Goal: Information Seeking & Learning: Learn about a topic

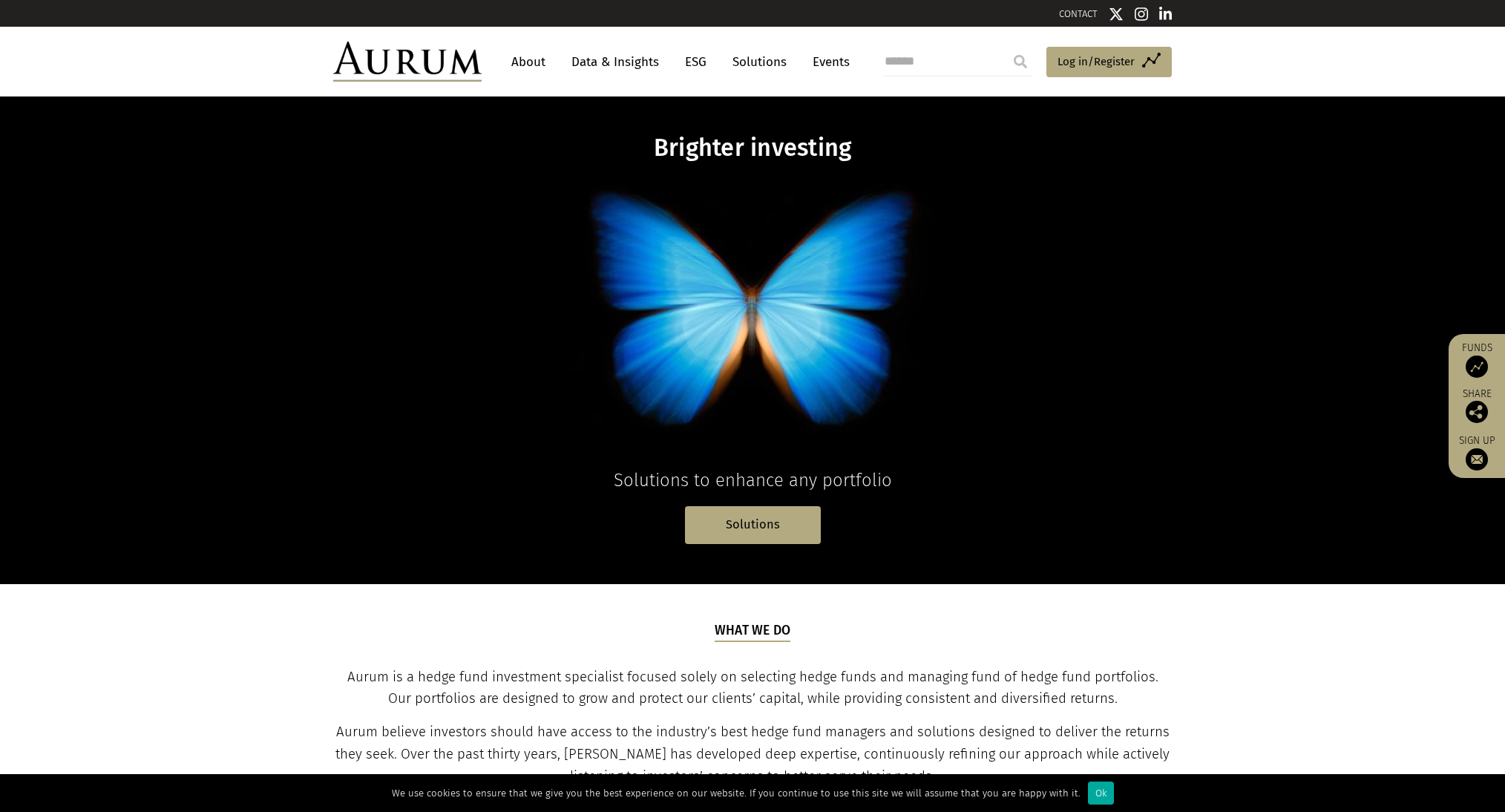
click at [278, 69] on header "About Data & Insights ESG Solutions Events Access Funds Log in/Register Sign ou…" at bounding box center [752, 61] width 1505 height 70
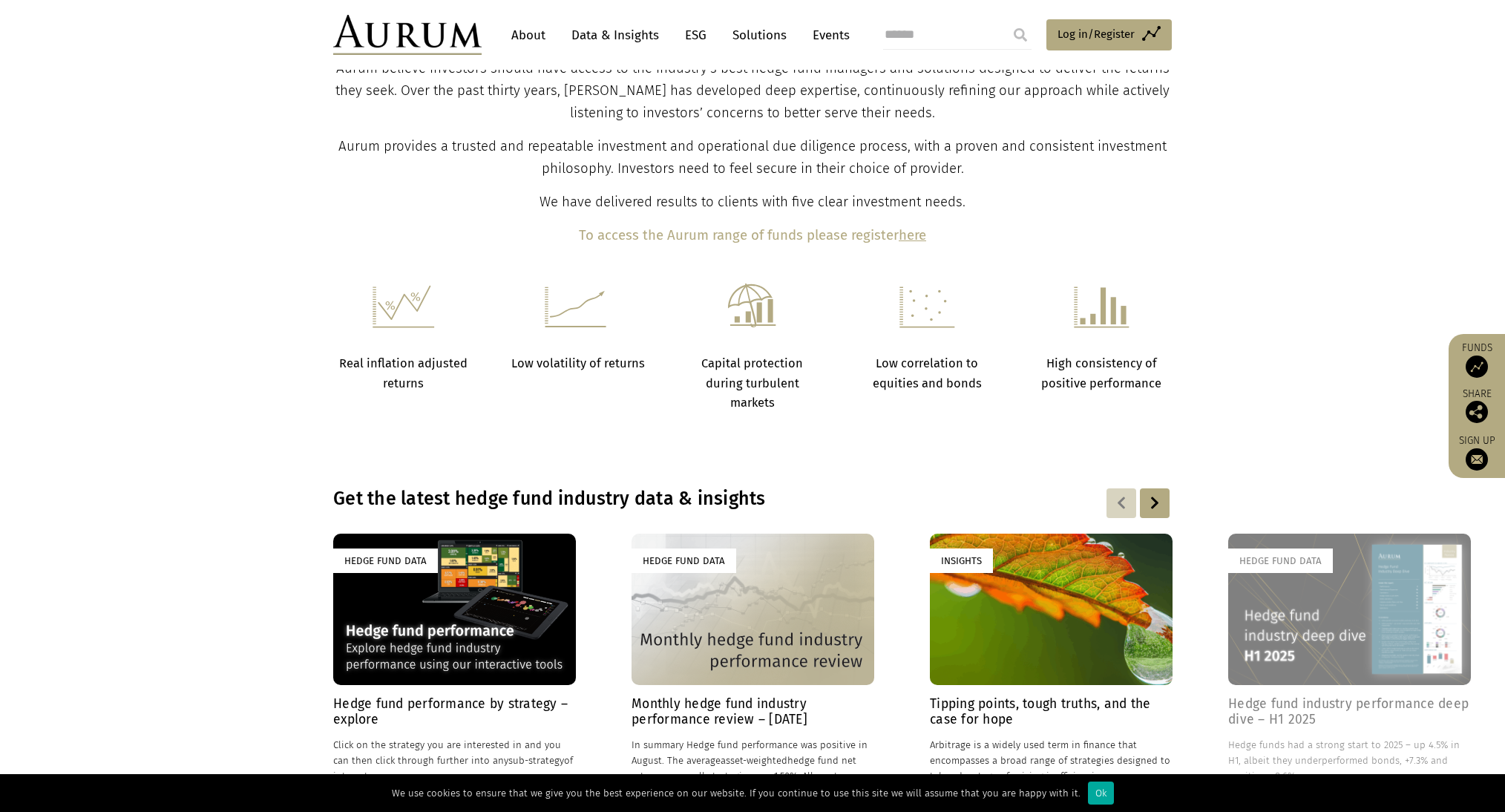
scroll to position [668, 0]
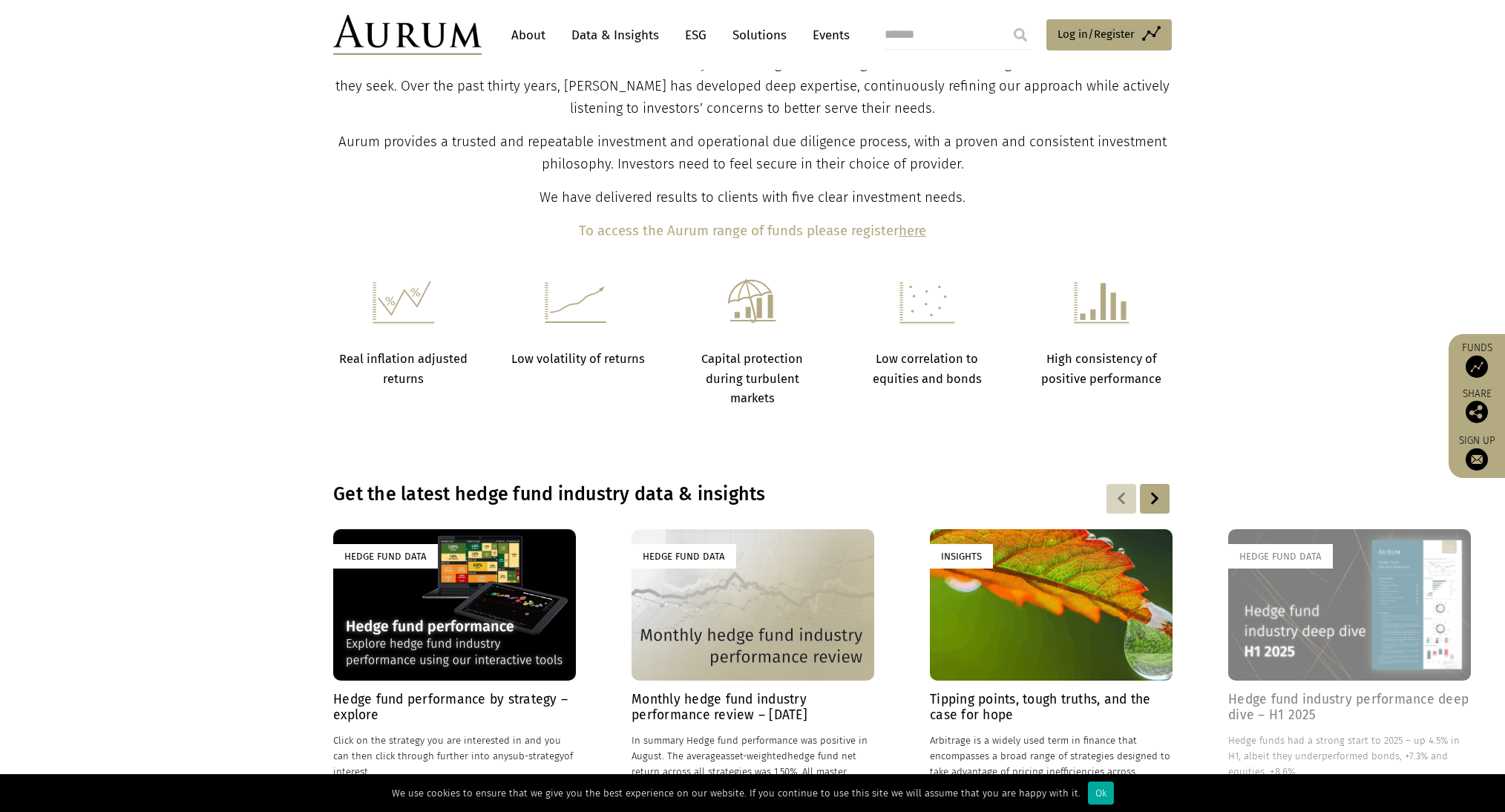
click at [257, 173] on section "What we do Aurum is a hedge fund investment specialist focused solely on select…" at bounding box center [752, 98] width 1505 height 363
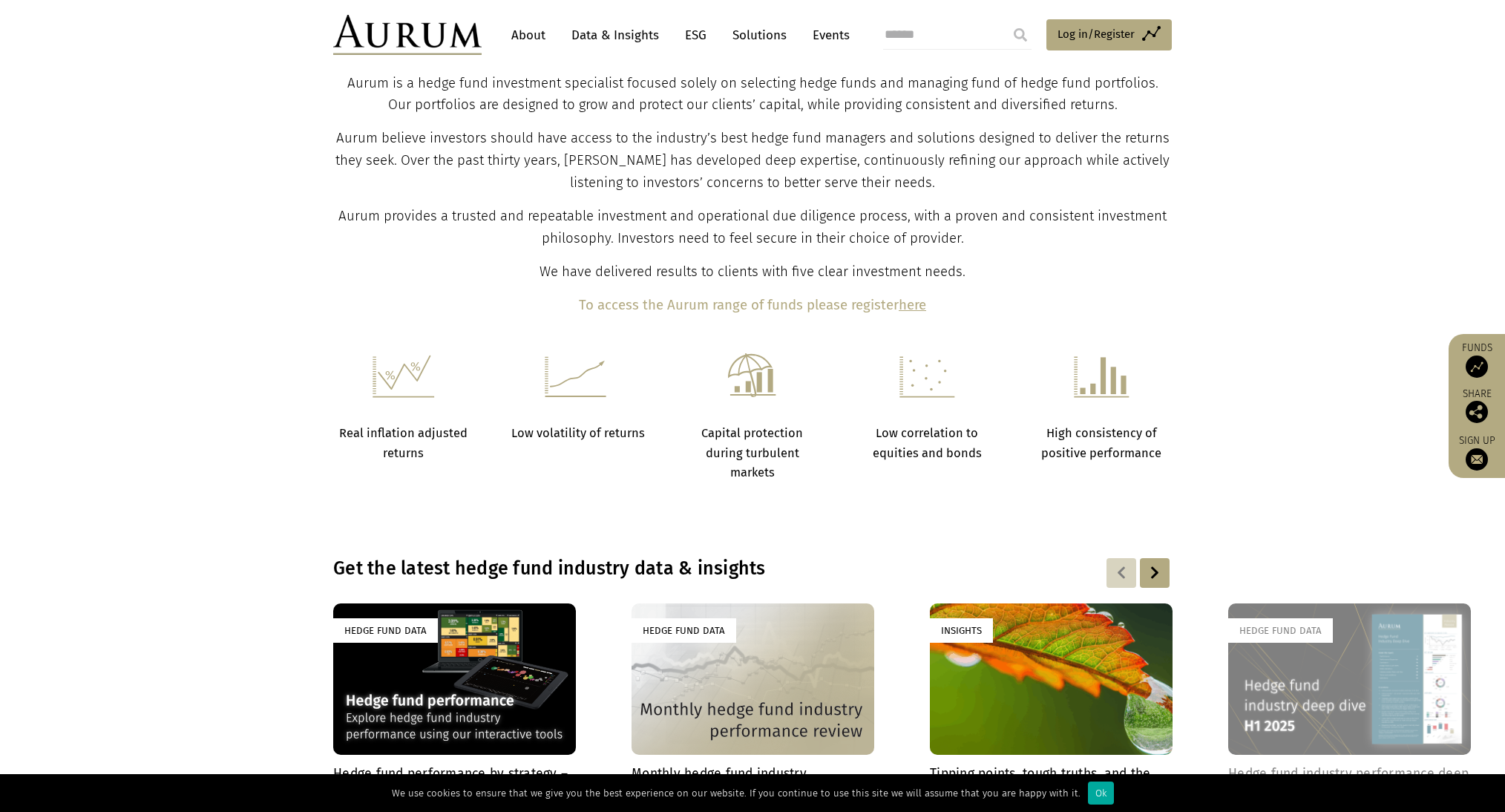
click at [1332, 452] on section "Real inflation adjusted returns Low volatility of returns Capital protection du…" at bounding box center [752, 435] width 1505 height 166
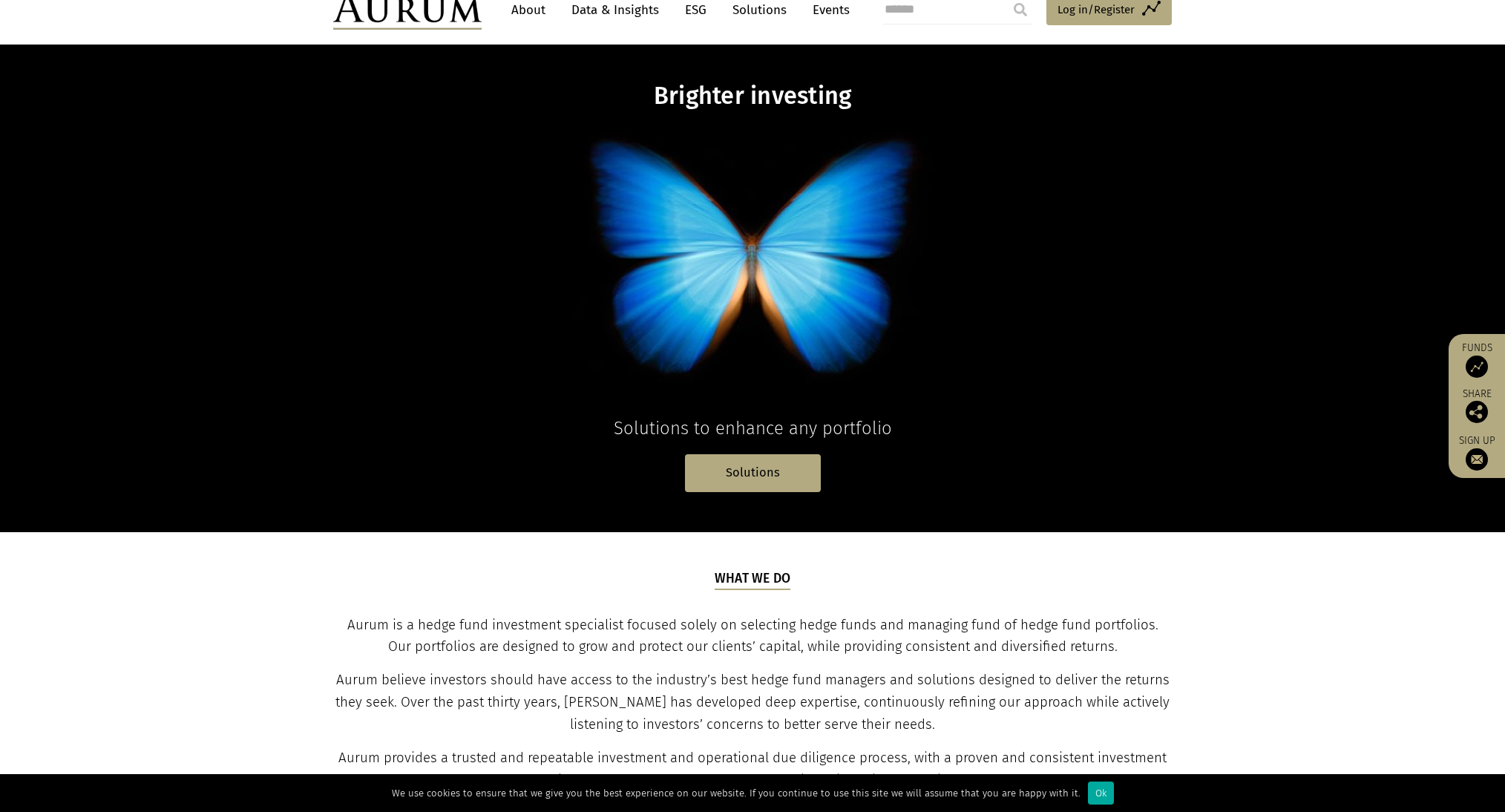
scroll to position [0, 0]
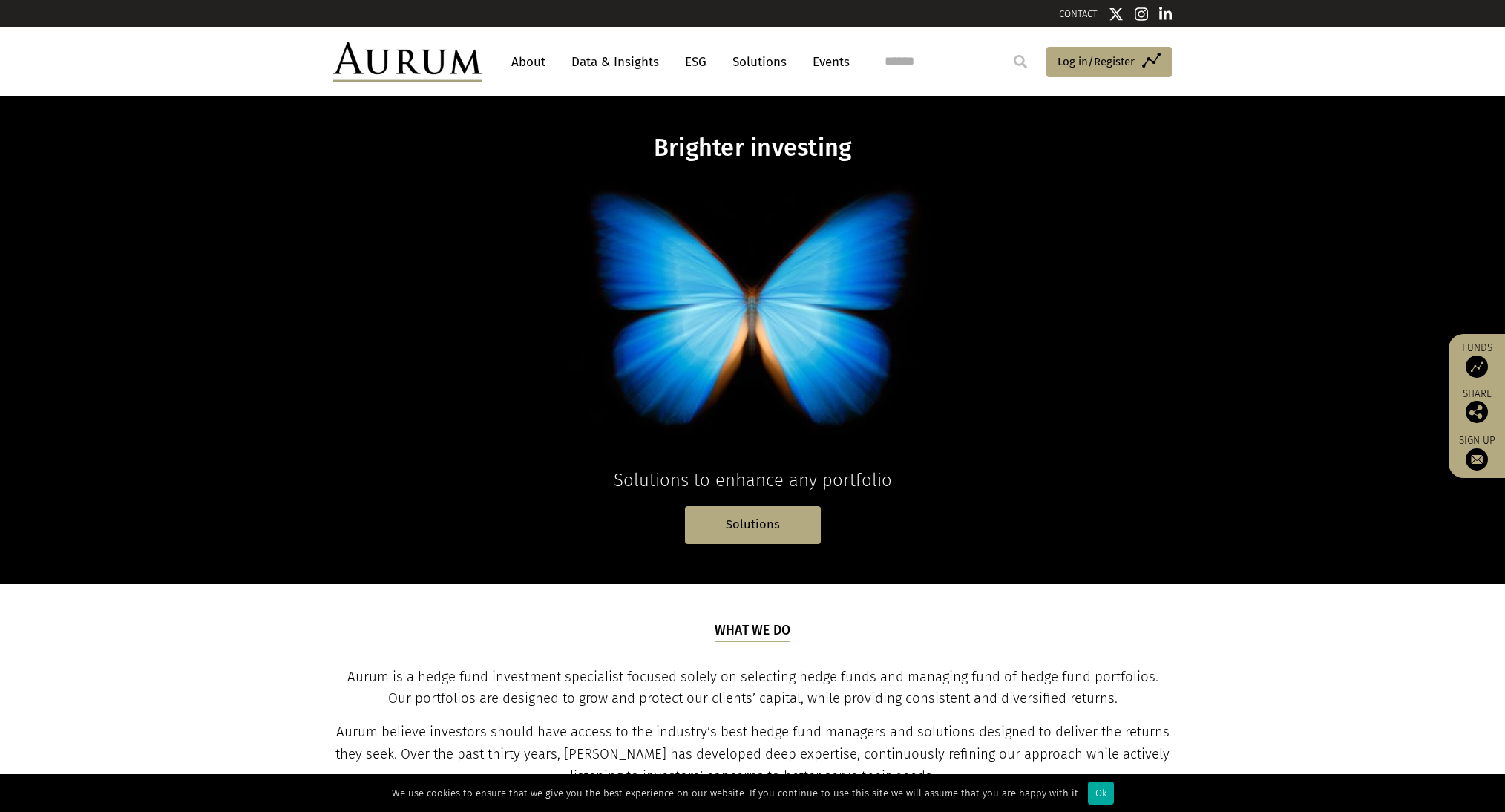
click at [757, 65] on link "Solutions" at bounding box center [760, 61] width 69 height 27
